Goal: Task Accomplishment & Management: Manage account settings

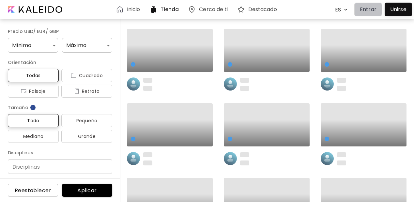
click at [364, 8] on p "Entrar" at bounding box center [368, 10] width 17 height 8
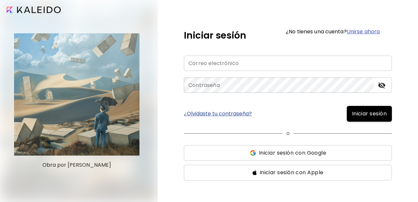
type input "**********"
click at [369, 115] on span "Iniciar sesión" at bounding box center [369, 114] width 35 height 8
